Goal: Task Accomplishment & Management: Manage account settings

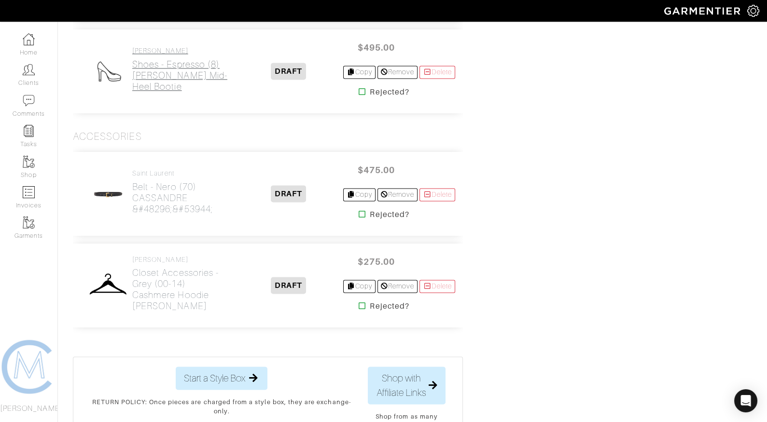
scroll to position [2575, 0]
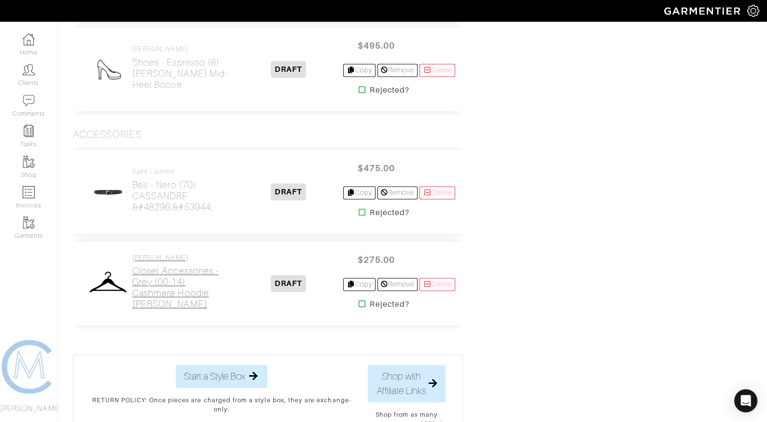
click at [161, 282] on h2 "Closet Accessories - Grey (00-14) Cashmere Hoodie Dickey" at bounding box center [182, 287] width 101 height 44
click at [173, 57] on h2 "Shoes - Espresso (8) Lisa Suede Mid-Heel Bootie" at bounding box center [182, 73] width 101 height 33
